Goal: Understand process/instructions: Learn how to perform a task or action

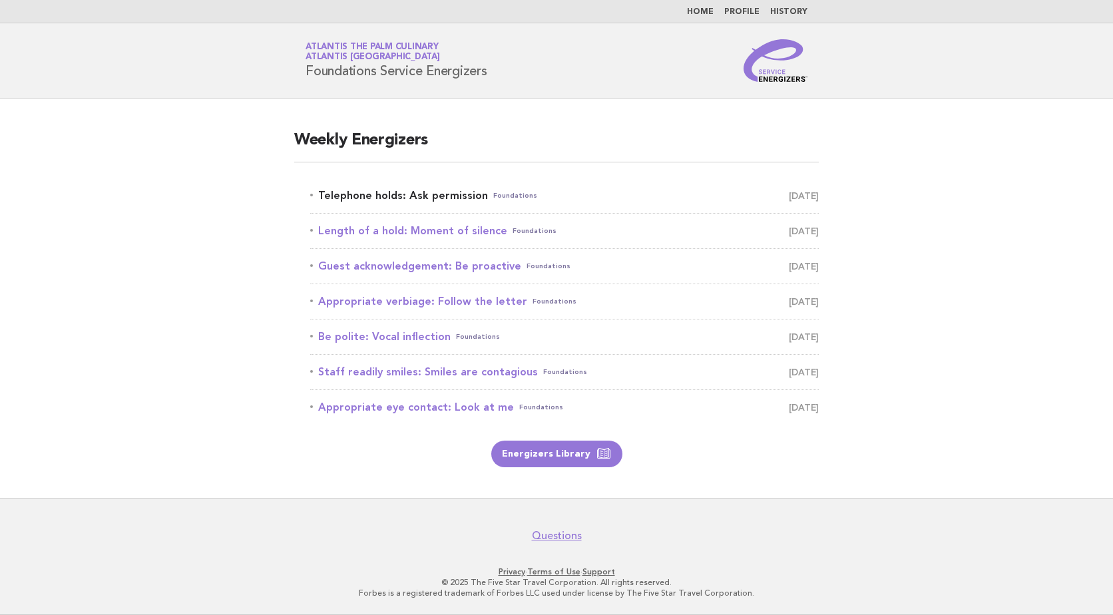
click at [453, 195] on link "Telephone holds: Ask permission Foundations [DATE]" at bounding box center [564, 195] width 509 height 19
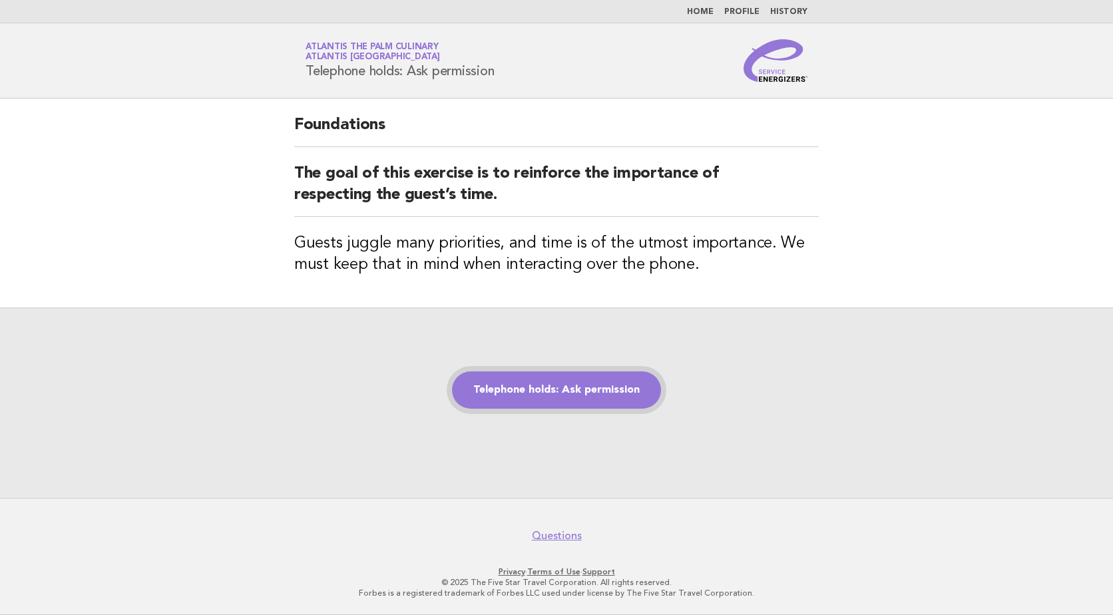
click at [588, 401] on link "Telephone holds: Ask permission" at bounding box center [556, 390] width 209 height 37
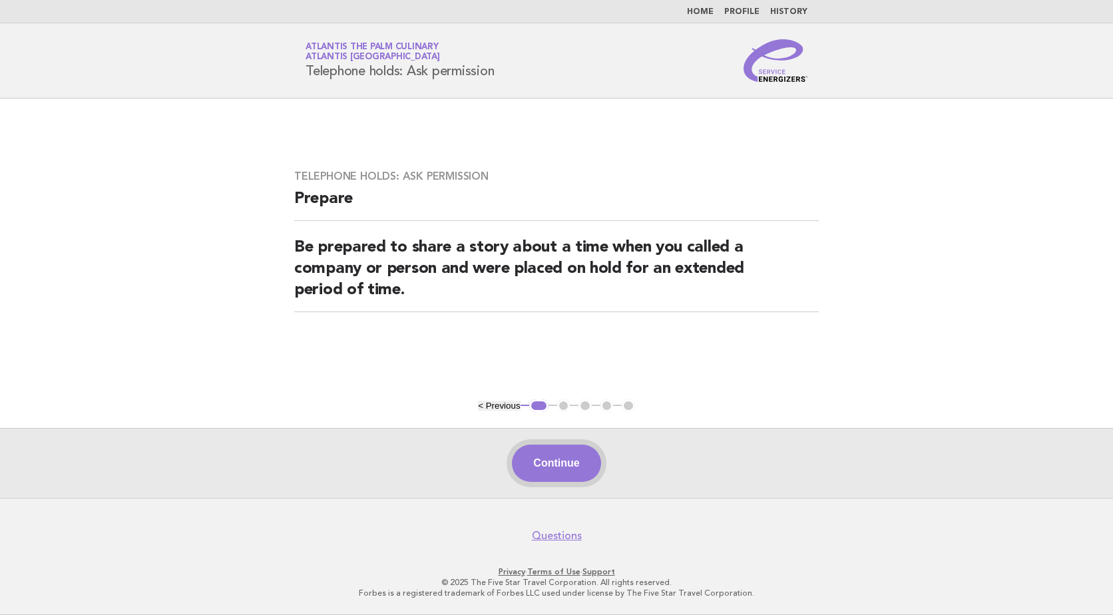
click at [580, 463] on button "Continue" at bounding box center [556, 463] width 89 height 37
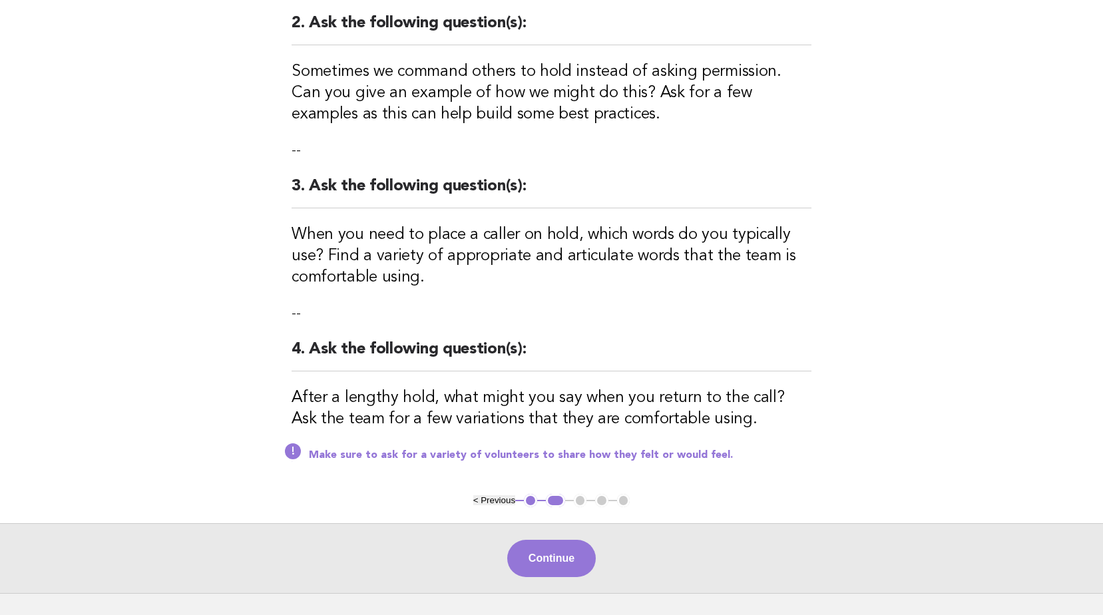
scroll to position [333, 0]
click at [549, 558] on button "Continue" at bounding box center [551, 557] width 89 height 37
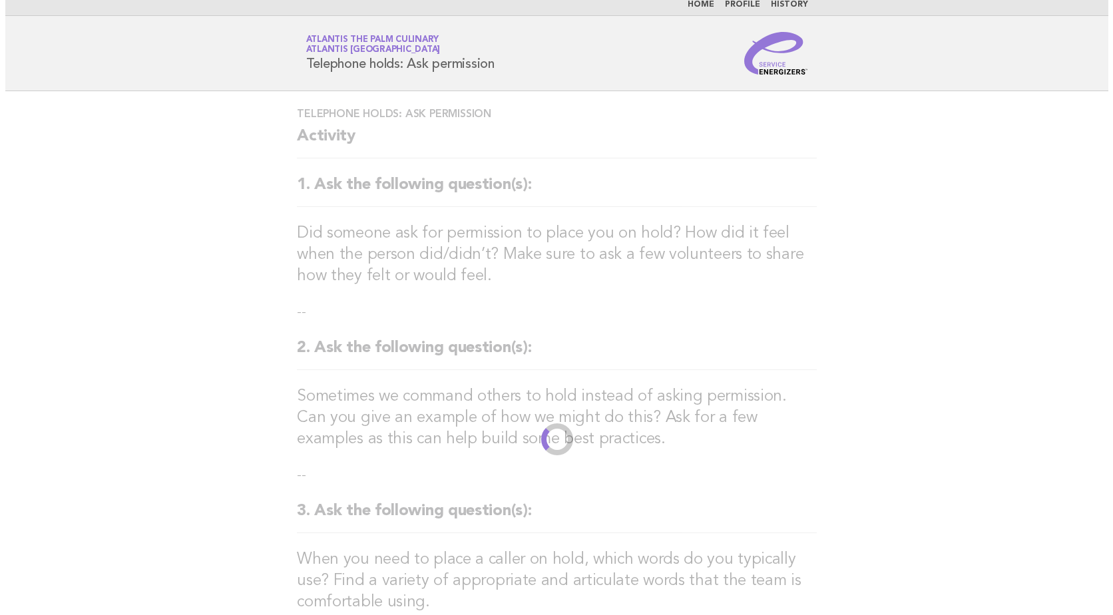
scroll to position [0, 0]
